Goal: Task Accomplishment & Management: Use online tool/utility

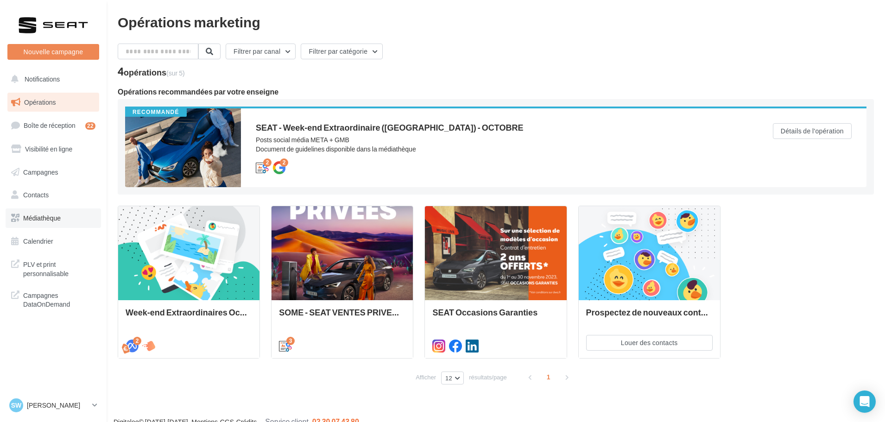
click at [44, 221] on span "Médiathèque" at bounding box center [42, 218] width 38 height 8
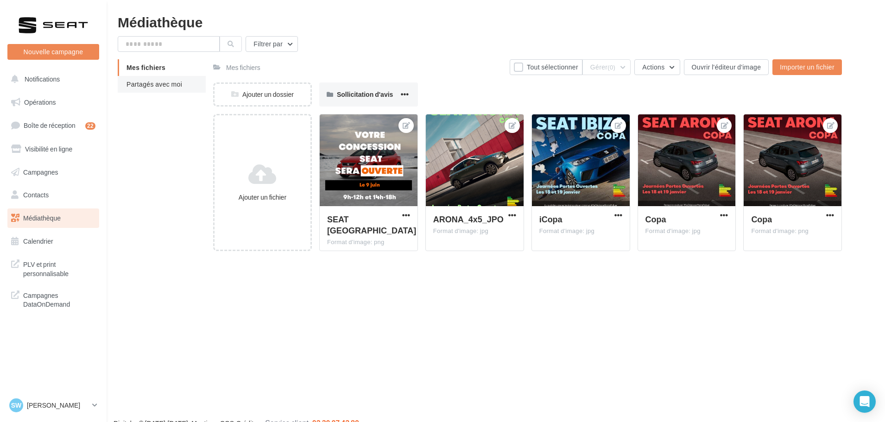
click at [169, 87] on span "Partagés avec moi" at bounding box center [154, 84] width 56 height 8
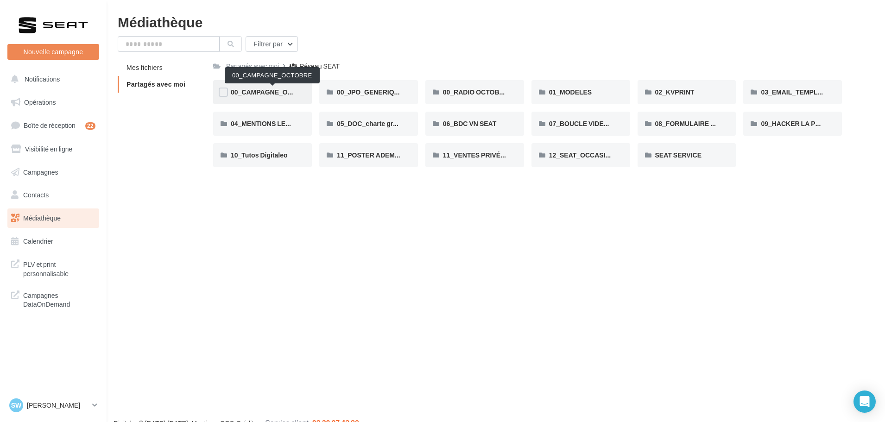
click at [278, 93] on span "00_CAMPAGNE_OCTOBRE" at bounding box center [273, 92] width 84 height 8
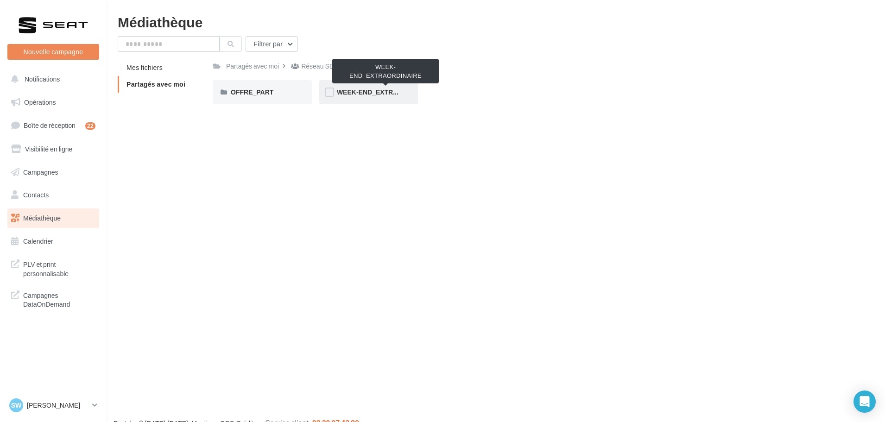
click at [369, 90] on span "WEEK-END_EXTRAORDINAIRE" at bounding box center [385, 92] width 97 height 8
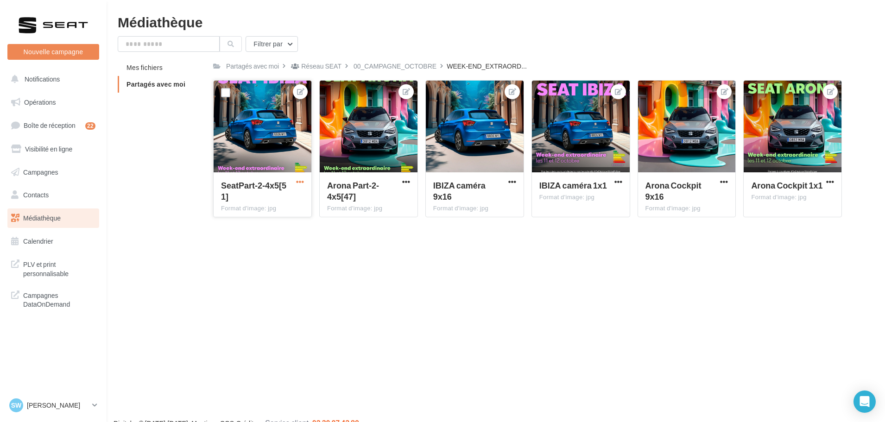
click at [301, 178] on span "button" at bounding box center [300, 182] width 8 height 8
click at [247, 225] on button "Télécharger" at bounding box center [258, 224] width 95 height 24
click at [388, 70] on div "00_CAMPAGNE_OCTOBRE" at bounding box center [394, 66] width 83 height 9
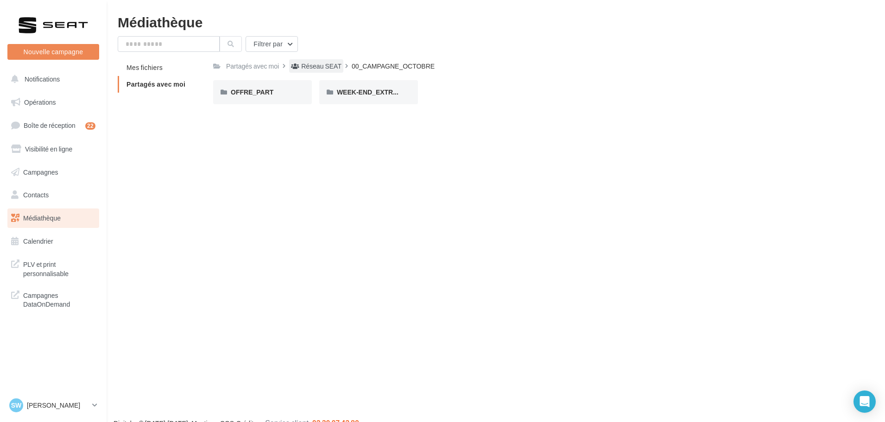
click at [335, 63] on div "Réseau SEAT" at bounding box center [321, 66] width 40 height 9
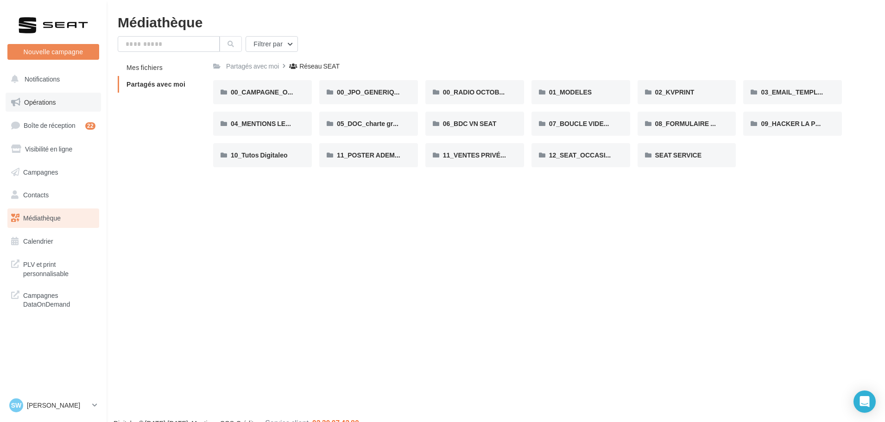
click at [43, 106] on span "Opérations" at bounding box center [40, 102] width 32 height 8
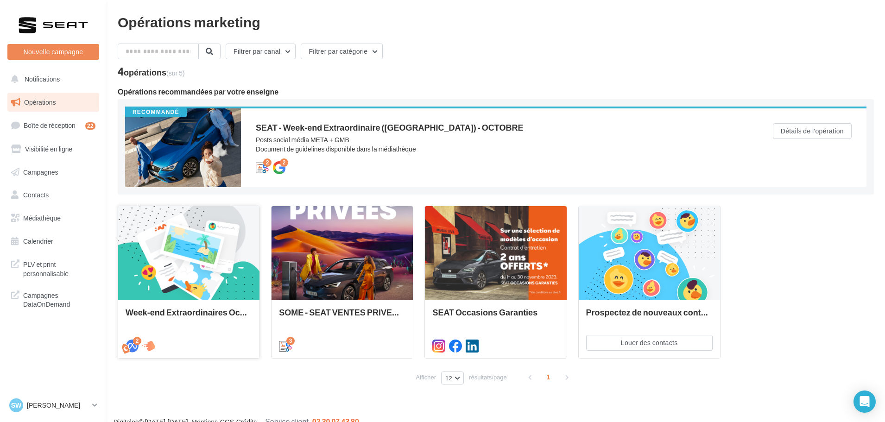
click at [195, 240] on div at bounding box center [188, 253] width 141 height 95
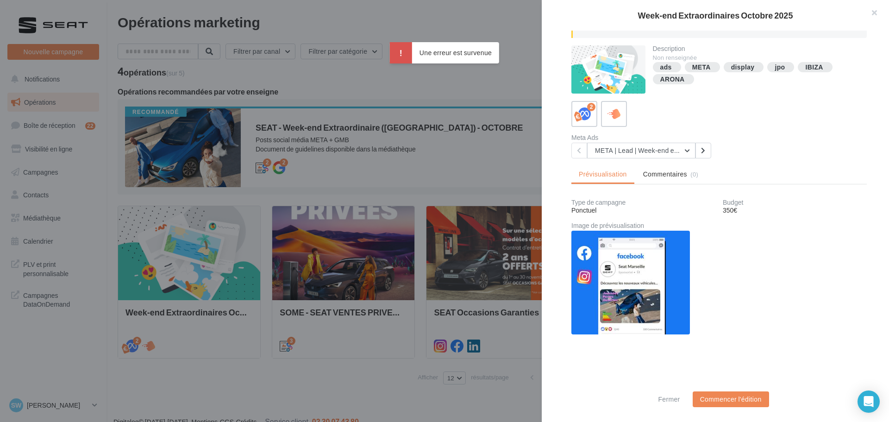
scroll to position [124, 0]
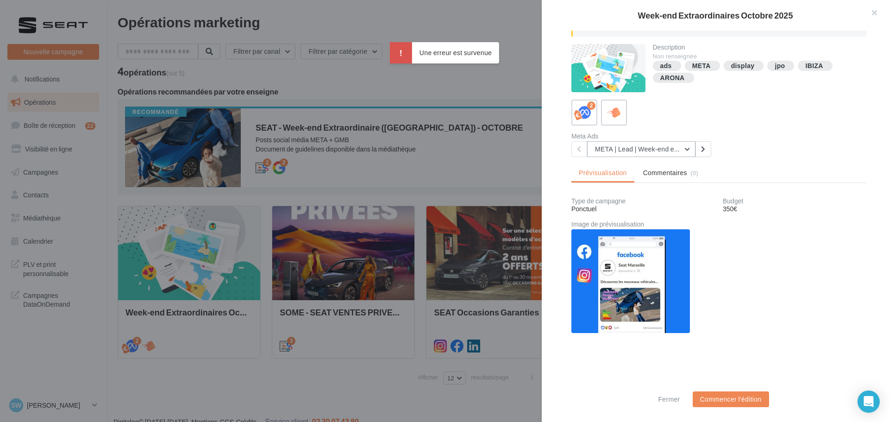
click at [683, 145] on button "META | Lead | Week-end extraordinaires Octobre 2025" at bounding box center [641, 149] width 108 height 16
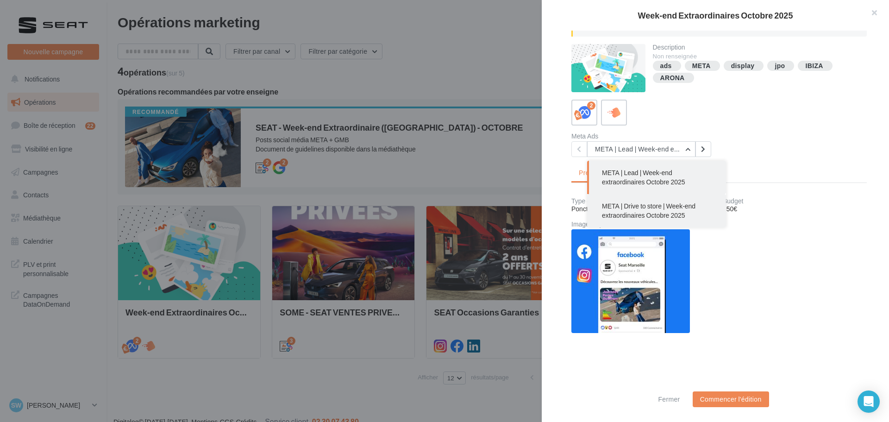
click at [649, 205] on span "META | Drive to store | Week-end extraordinaires Octobre 2025" at bounding box center [649, 210] width 94 height 17
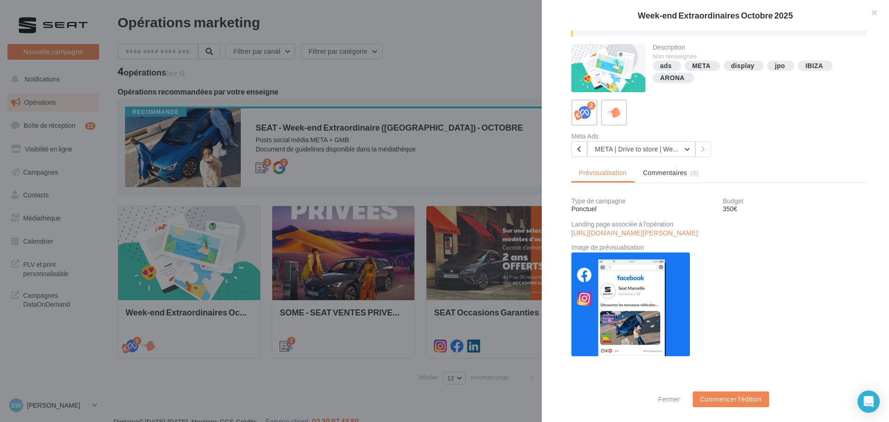
scroll to position [139, 0]
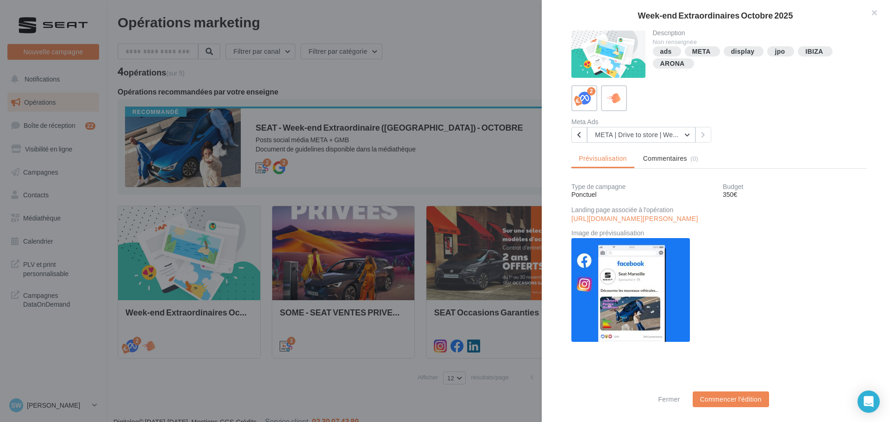
click at [636, 322] on img at bounding box center [631, 290] width 119 height 104
click at [733, 389] on div "Fermer Commencer l'édition" at bounding box center [715, 403] width 347 height 38
click at [732, 394] on button "Commencer l'édition" at bounding box center [731, 399] width 76 height 16
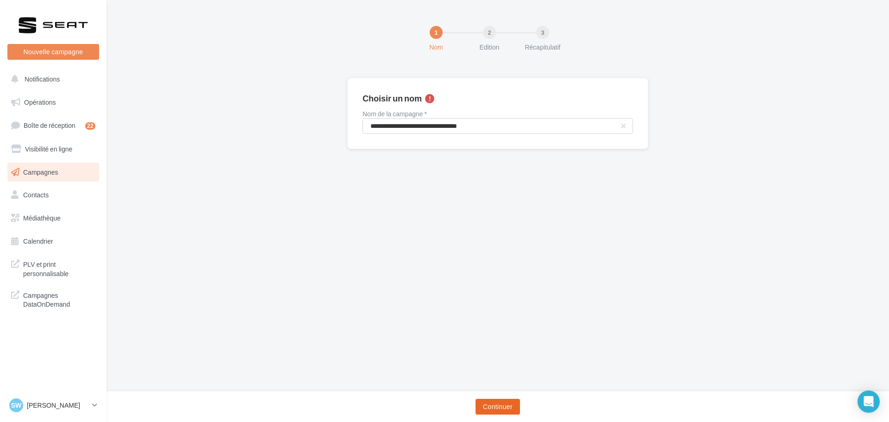
click at [488, 406] on button "Continuer" at bounding box center [498, 407] width 44 height 16
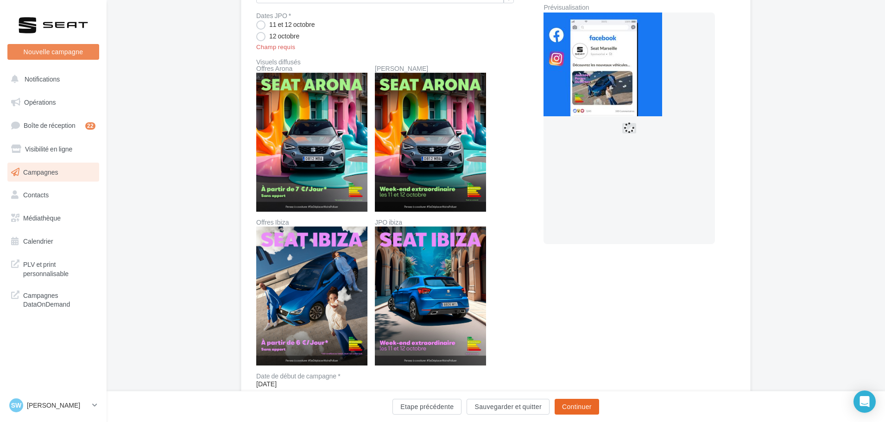
scroll to position [174, 0]
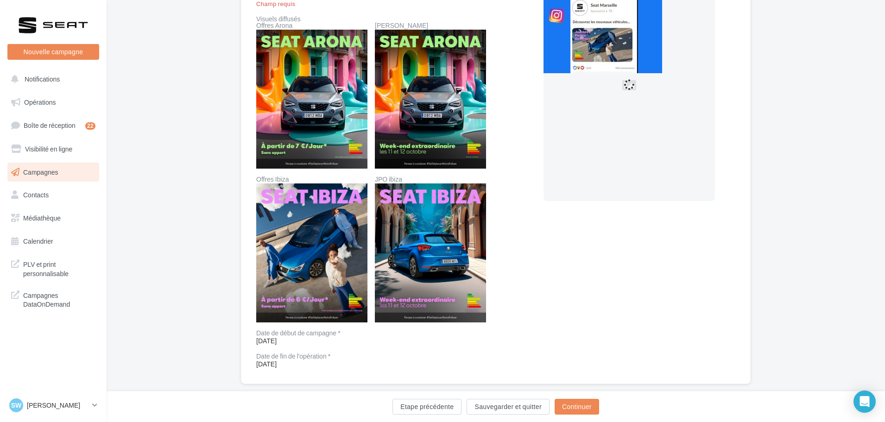
click at [292, 266] on img at bounding box center [311, 252] width 111 height 139
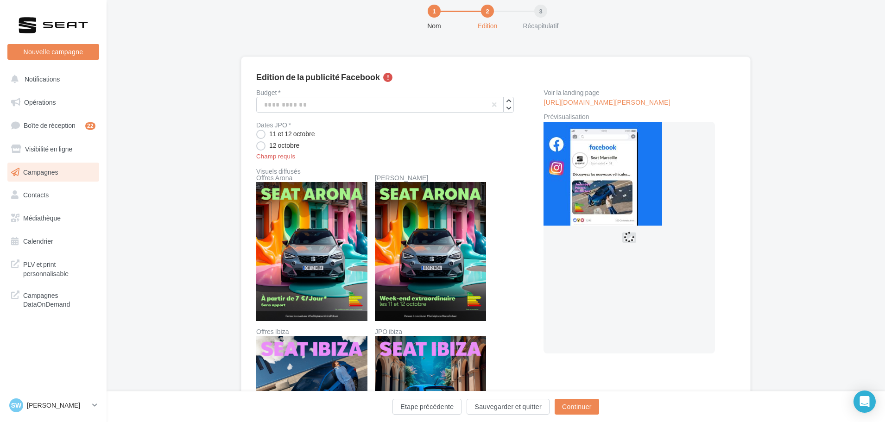
scroll to position [0, 0]
